Goal: Transaction & Acquisition: Purchase product/service

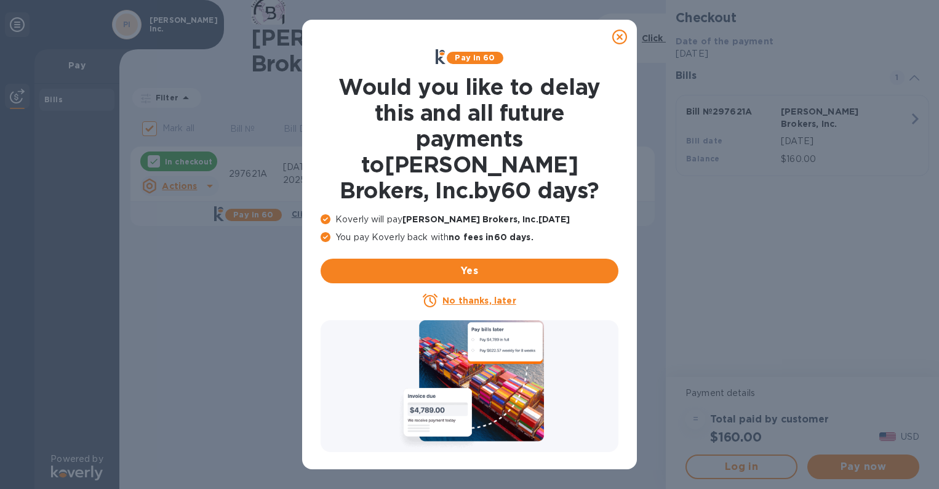
click at [490, 295] on u "No thanks, later" at bounding box center [478, 300] width 73 height 10
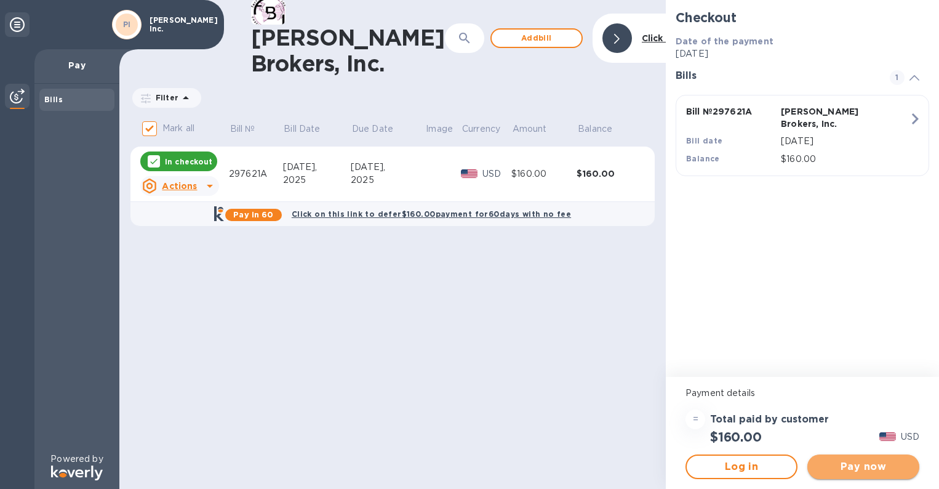
click at [863, 469] on span "Pay now" at bounding box center [863, 466] width 92 height 15
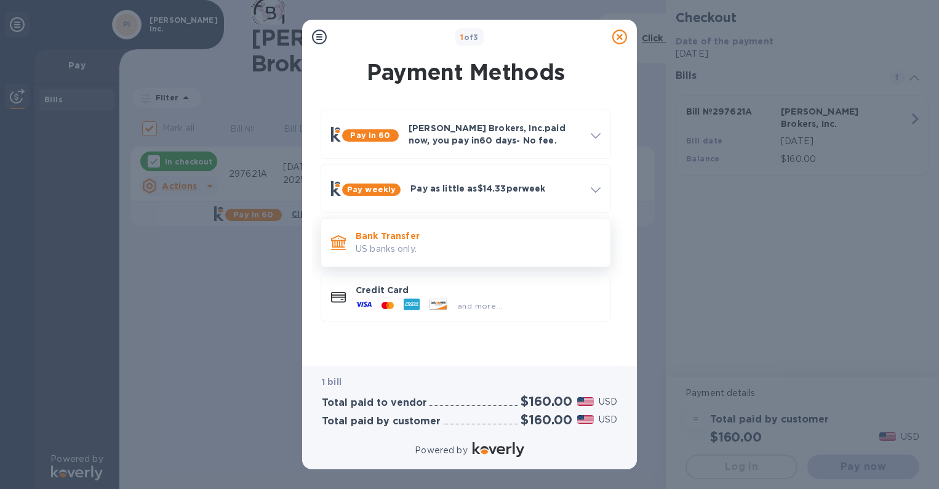
click at [372, 241] on p "Bank Transfer" at bounding box center [478, 236] width 245 height 12
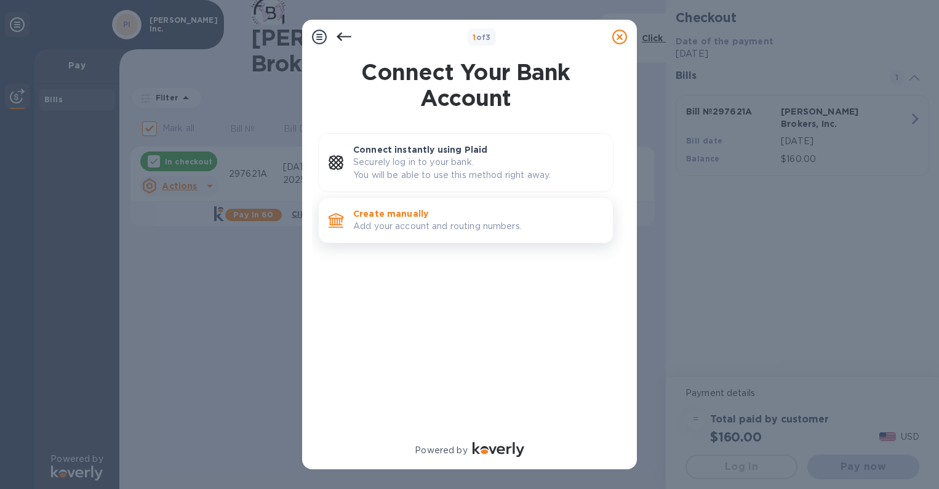
click at [418, 225] on p "Add your account and routing numbers." at bounding box center [478, 226] width 250 height 13
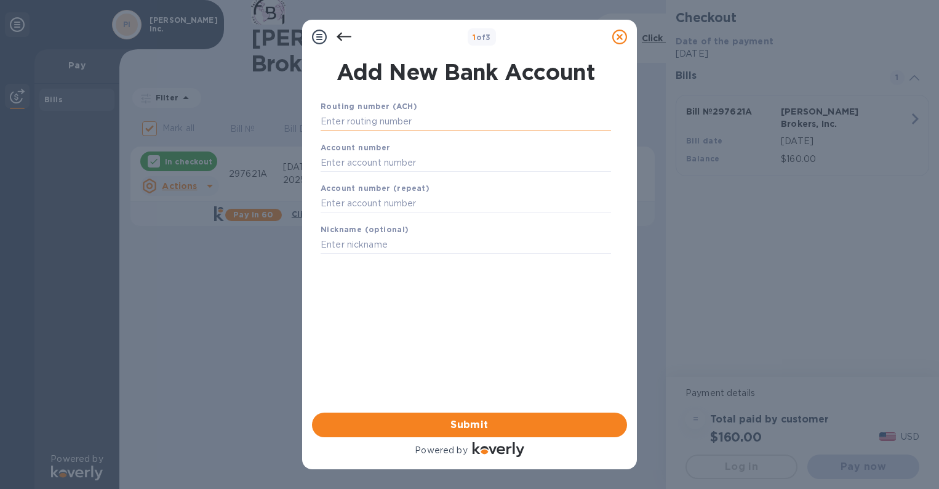
click at [402, 119] on input "text" at bounding box center [466, 122] width 290 height 18
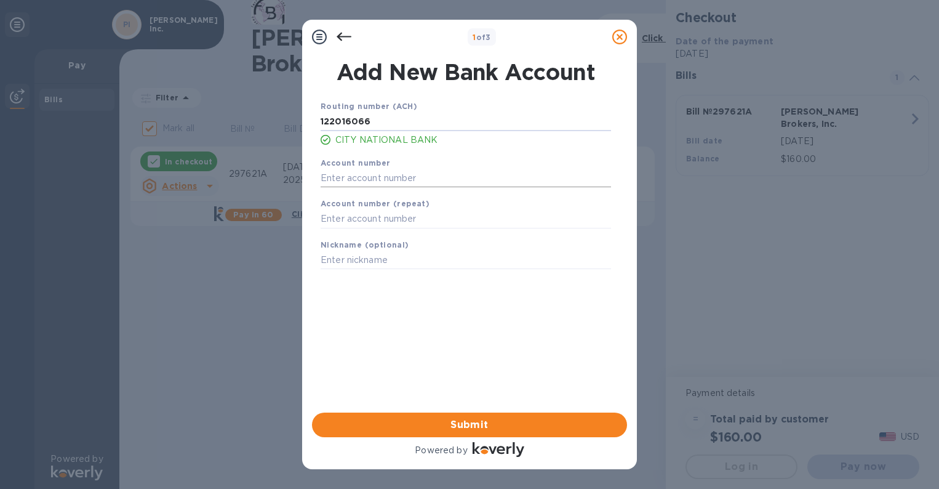
type input "122016066"
click at [418, 180] on input "text" at bounding box center [466, 178] width 290 height 18
type input "006524052"
click at [415, 222] on input "text" at bounding box center [466, 219] width 290 height 18
type input "006524052"
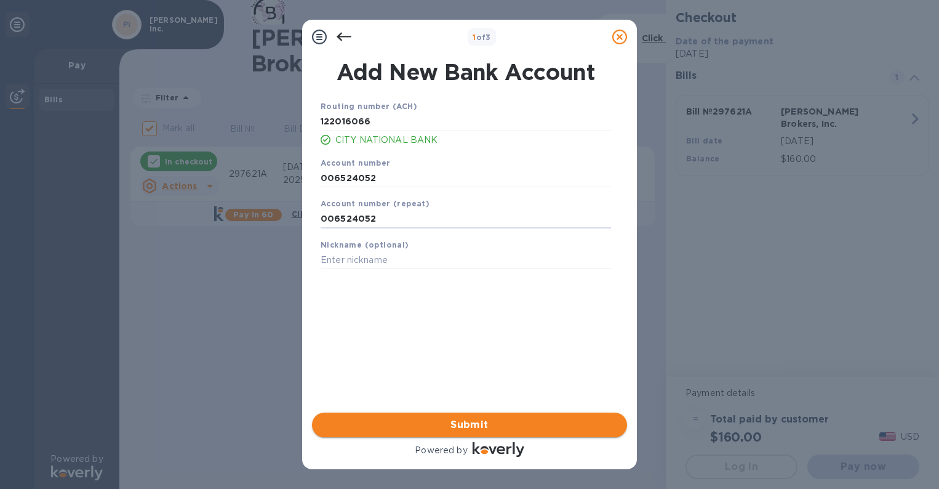
click at [446, 419] on span "Submit" at bounding box center [469, 424] width 295 height 15
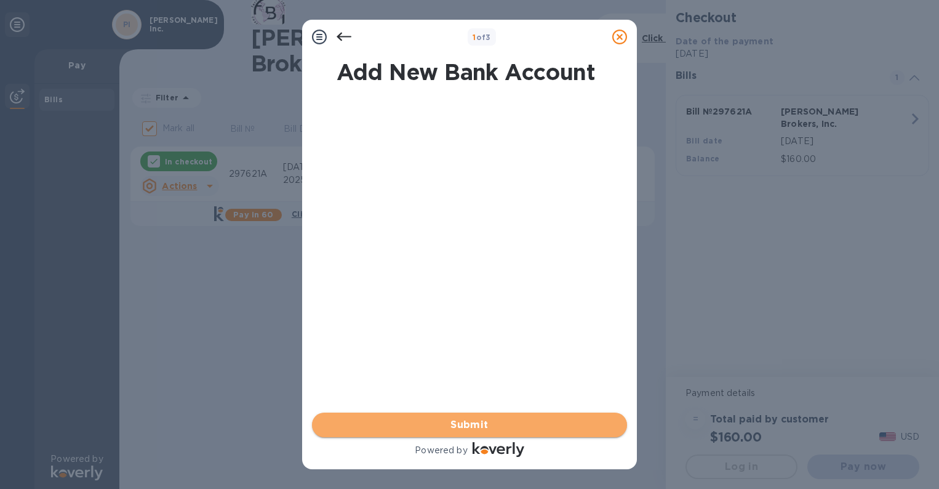
click at [549, 415] on button "Submit" at bounding box center [469, 424] width 315 height 25
